Goal: Find specific page/section: Find specific page/section

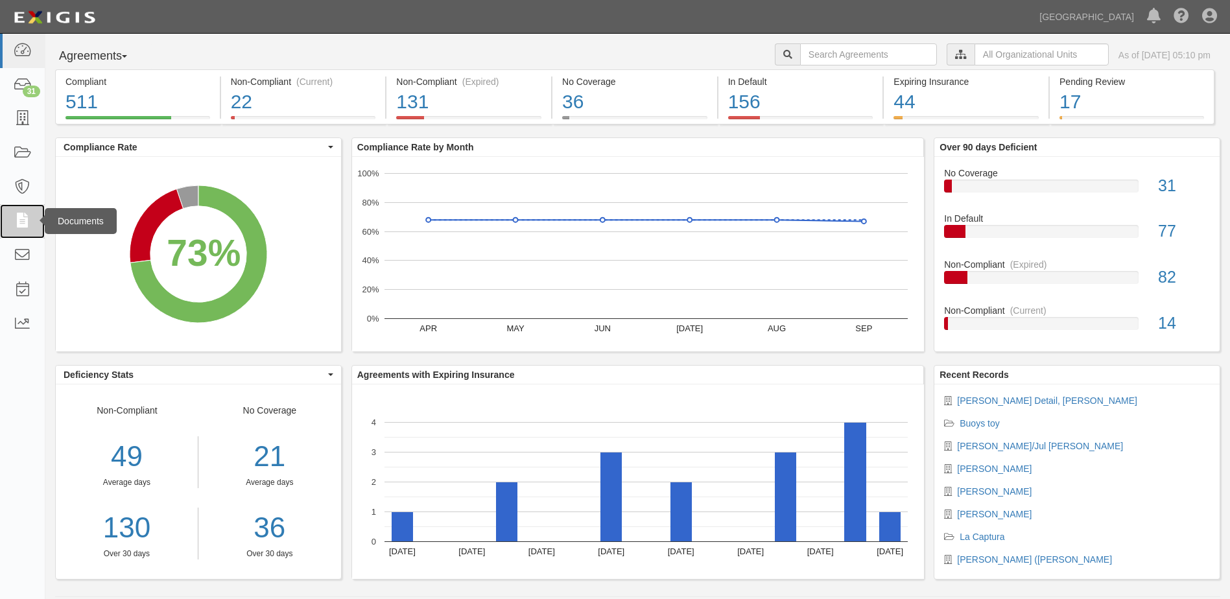
click at [26, 218] on icon at bounding box center [22, 221] width 18 height 15
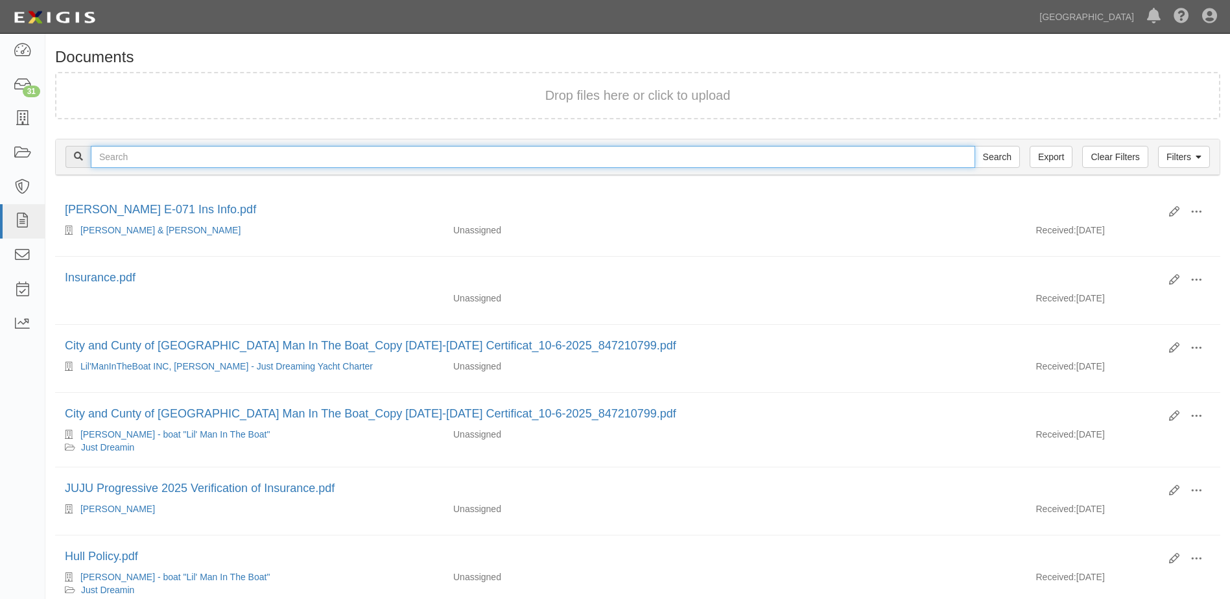
click at [123, 159] on input "text" at bounding box center [533, 157] width 884 height 22
click at [113, 157] on input "text" at bounding box center [533, 157] width 884 height 22
click at [100, 154] on input "[PERSON_NAME]" at bounding box center [533, 157] width 884 height 22
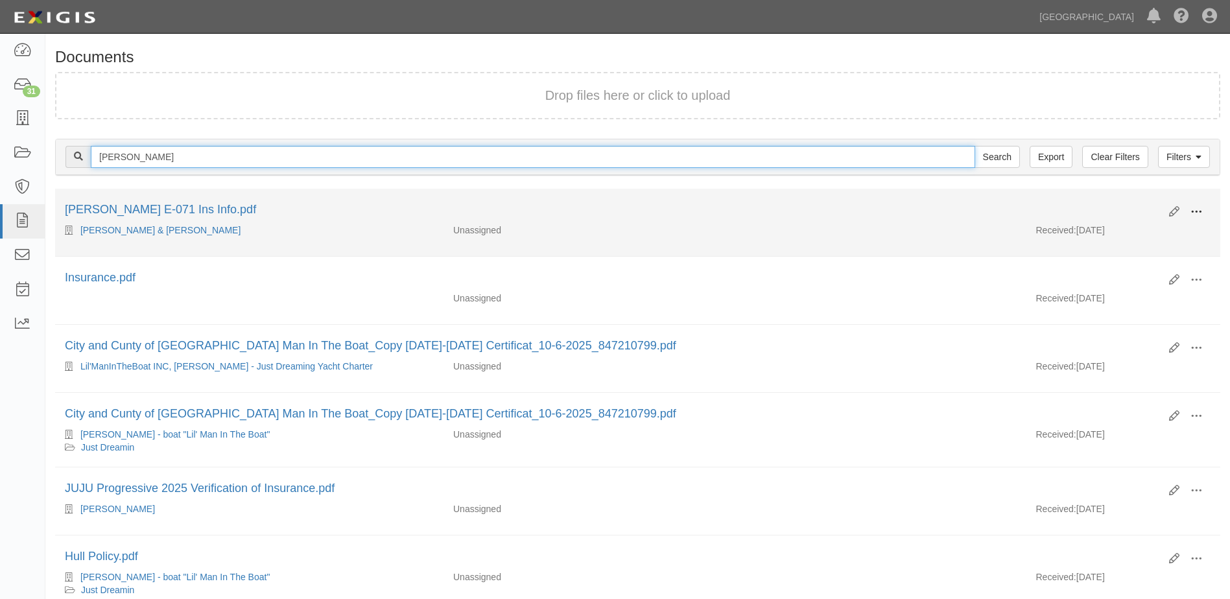
type input "[PERSON_NAME]"
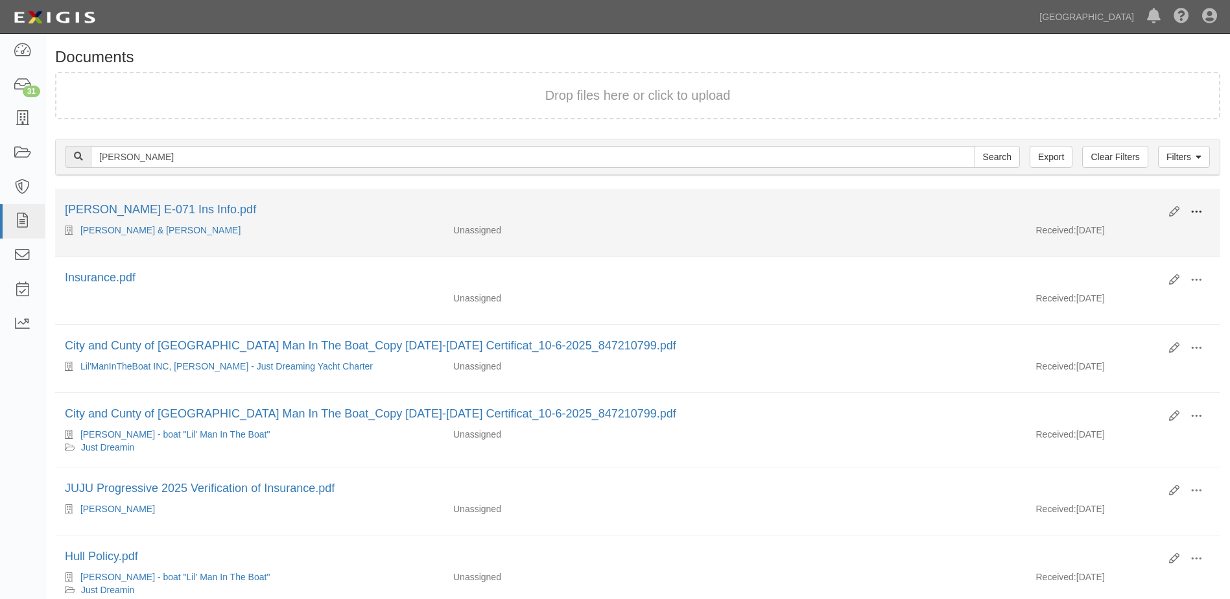
click at [1193, 210] on span at bounding box center [1196, 212] width 12 height 12
click at [1118, 252] on link "View details" at bounding box center [1133, 254] width 102 height 23
